Goal: Check status: Check status

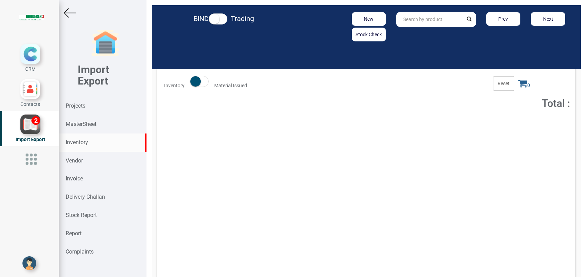
click at [87, 141] on strong "Inventory" at bounding box center [77, 142] width 22 height 7
click at [424, 20] on input "text" at bounding box center [429, 19] width 66 height 15
paste input "12115.20.0.00"
click at [410, 33] on strong "12115.20.0.00" at bounding box center [419, 34] width 32 height 6
click at [389, 126] on span "Price : 64,318.13" at bounding box center [386, 125] width 30 height 5
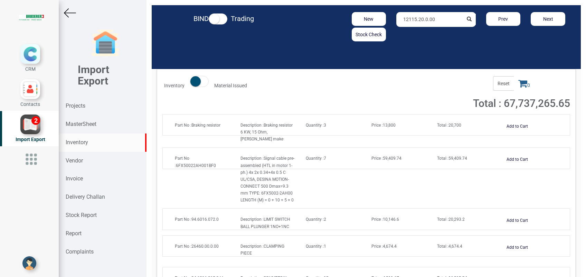
click at [444, 19] on input "12115.20.0.00" at bounding box center [429, 19] width 66 height 15
click at [422, 35] on link "12115.20. 0.00" at bounding box center [423, 34] width 55 height 9
type input "12115.20.0.00"
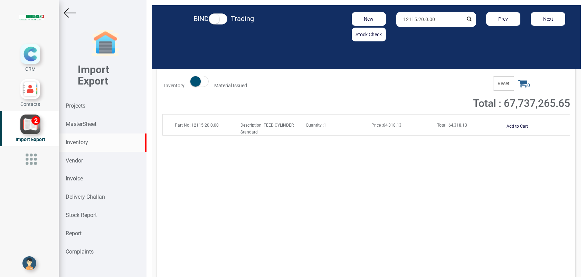
click at [447, 127] on span "Total : 64,318.13" at bounding box center [452, 125] width 30 height 5
